Goal: Download file/media

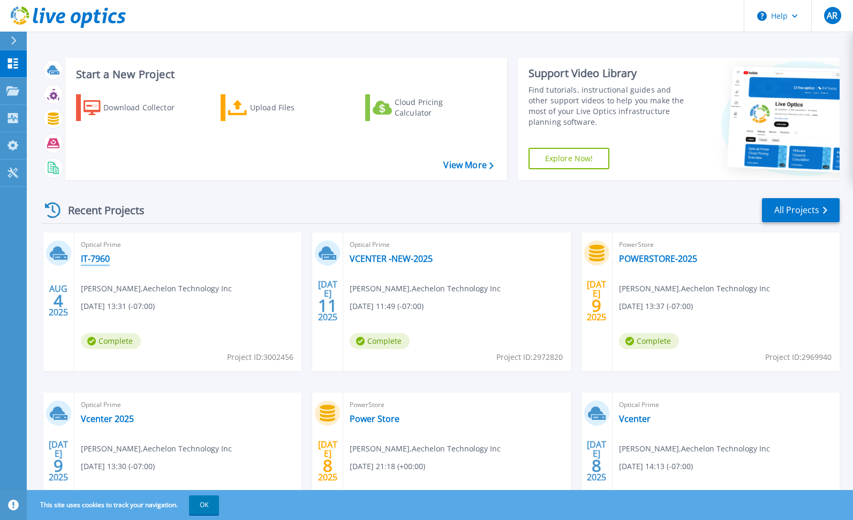
click at [98, 258] on link "IT-7960" at bounding box center [95, 258] width 29 height 11
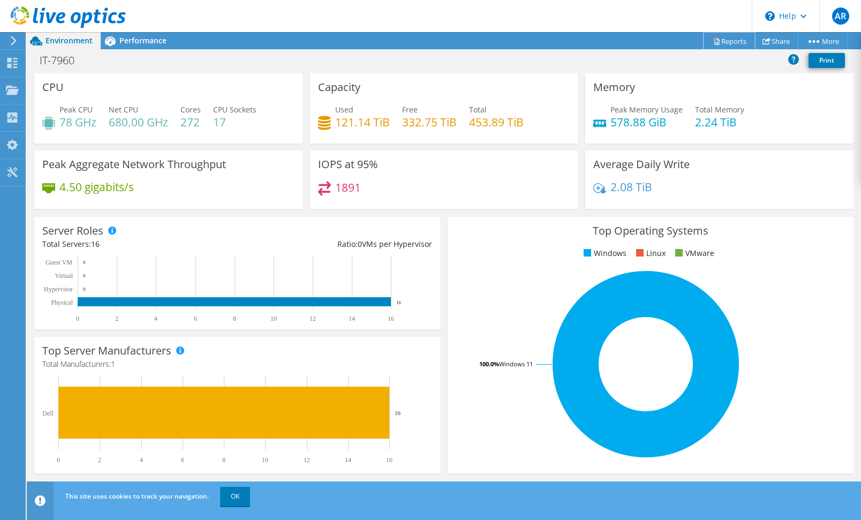
click at [727, 43] on link "Reports" at bounding box center [728, 41] width 51 height 17
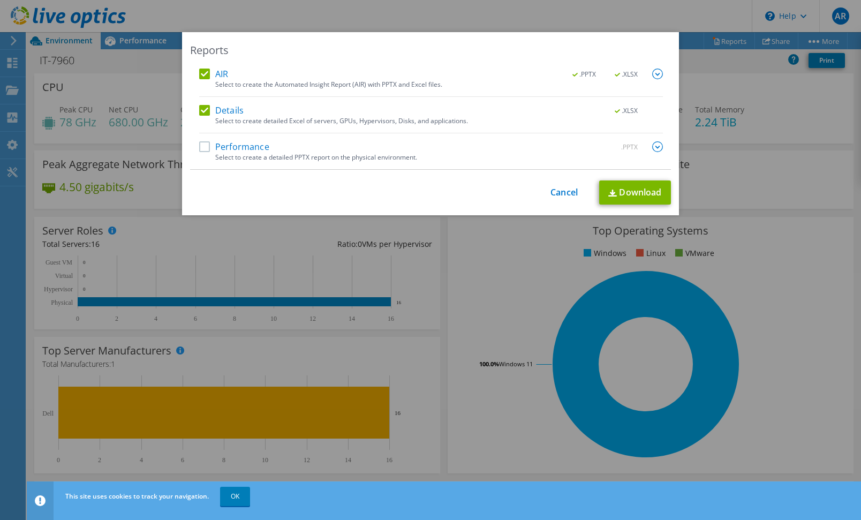
click at [200, 147] on label "Performance" at bounding box center [234, 146] width 70 height 11
click at [0, 0] on input "Performance" at bounding box center [0, 0] width 0 height 0
click at [633, 191] on link "Download" at bounding box center [635, 192] width 72 height 24
click at [557, 191] on link "Cancel" at bounding box center [563, 192] width 27 height 10
